Goal: Task Accomplishment & Management: Manage account settings

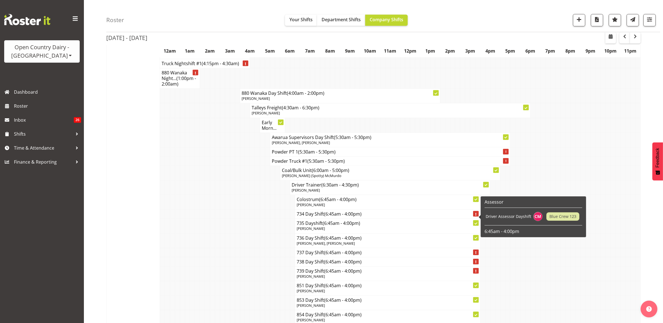
scroll to position [1992, 0]
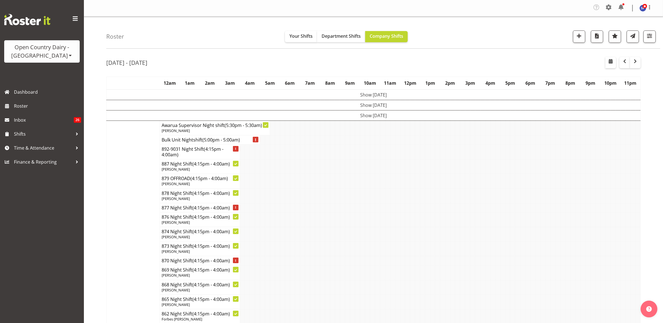
scroll to position [2003, 0]
